Goal: Browse casually

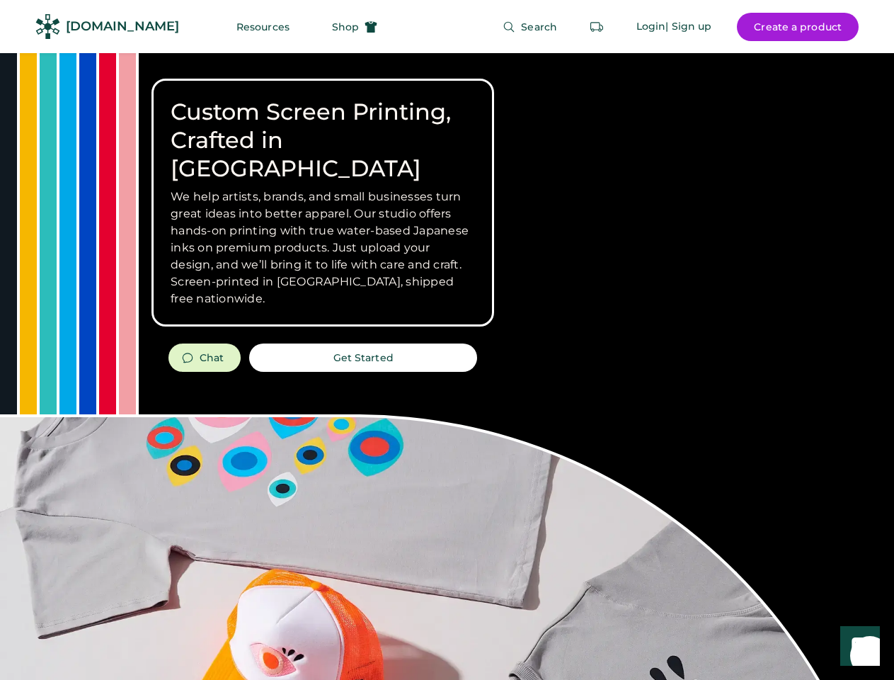
click at [447, 340] on div "Custom Screen Printing, Crafted in [GEOGRAPHIC_DATA] We help artists, brands, a…" at bounding box center [447, 502] width 894 height 899
click at [447, 366] on div "Custom Screen Printing, Crafted in [GEOGRAPHIC_DATA] We help artists, brands, a…" at bounding box center [447, 502] width 894 height 899
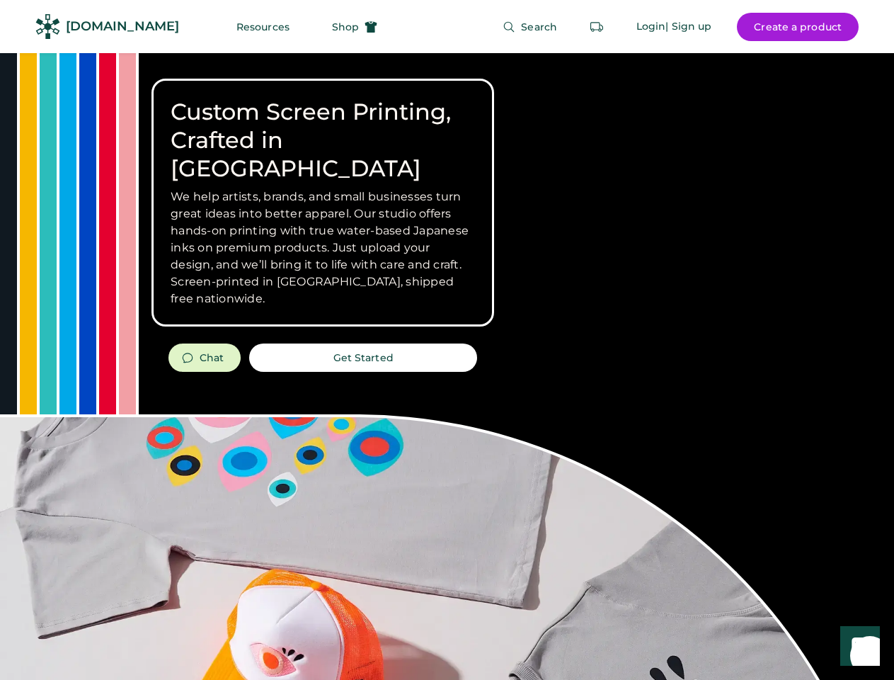
click at [447, 366] on div "Custom Screen Printing, Crafted in [GEOGRAPHIC_DATA] We help artists, brands, a…" at bounding box center [447, 502] width 894 height 899
click at [323, 202] on h3 "We help artists, brands, and small businesses turn great ideas into better appa…" at bounding box center [323, 247] width 304 height 119
click at [323, 188] on h3 "We help artists, brands, and small businesses turn great ideas into better appa…" at bounding box center [323, 247] width 304 height 119
click at [323, 126] on h1 "Custom Screen Printing, Crafted in [GEOGRAPHIC_DATA]" at bounding box center [323, 140] width 304 height 85
